Goal: Task Accomplishment & Management: Use online tool/utility

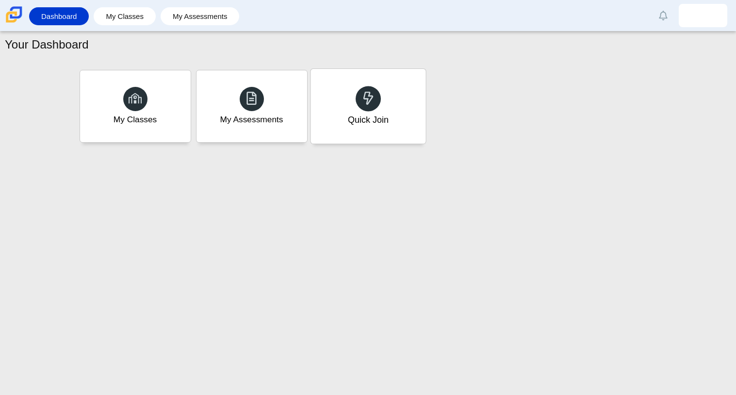
click at [345, 103] on div "Quick Join" at bounding box center [368, 106] width 115 height 75
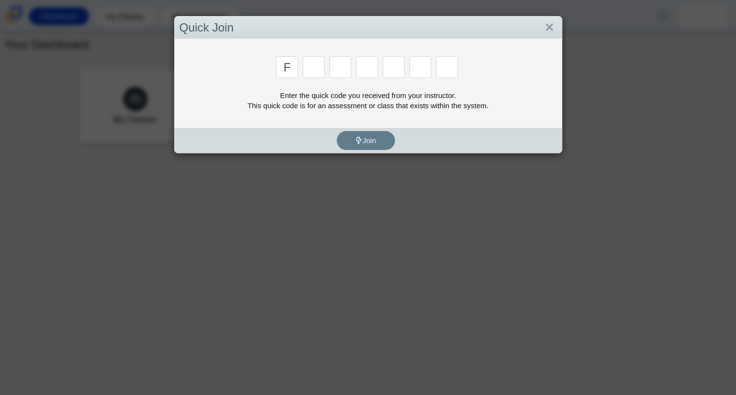
type input "f"
type input "7"
type input "m"
type input "c"
type input "h"
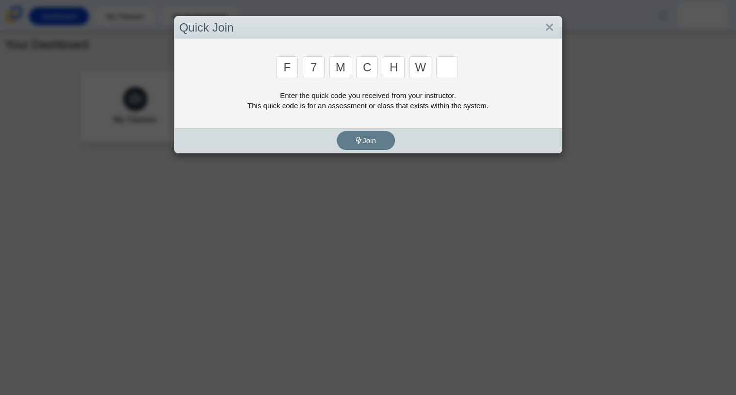
type input "w"
type input "k"
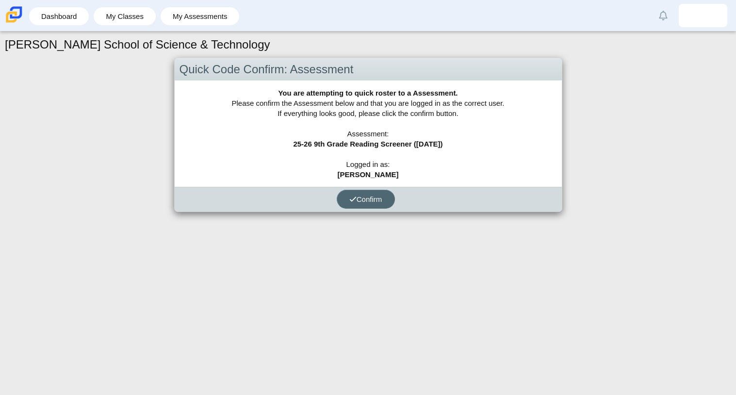
click at [361, 199] on span "Confirm" at bounding box center [365, 199] width 33 height 8
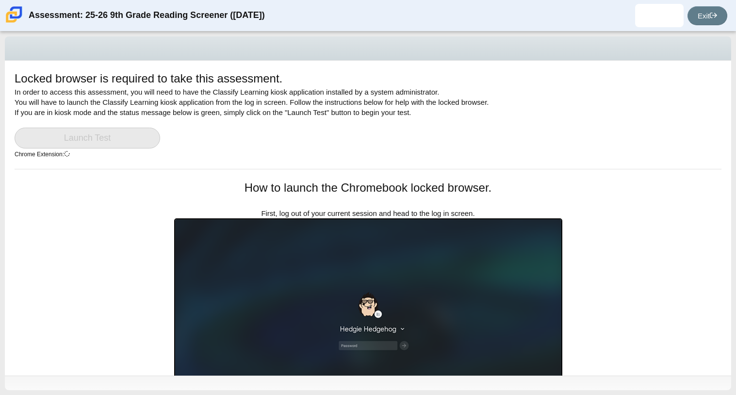
click at [159, 312] on div "Locked browser is required to take this assessment. In order to access this ass…" at bounding box center [368, 218] width 726 height 315
